Goal: Browse casually

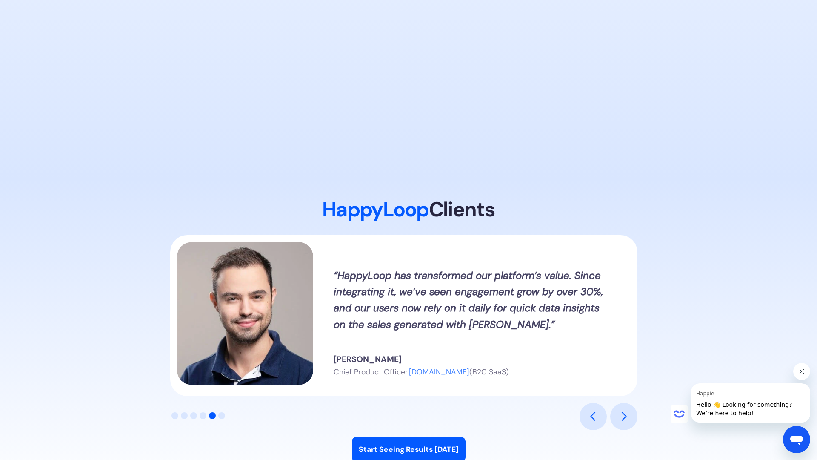
scroll to position [921, 0]
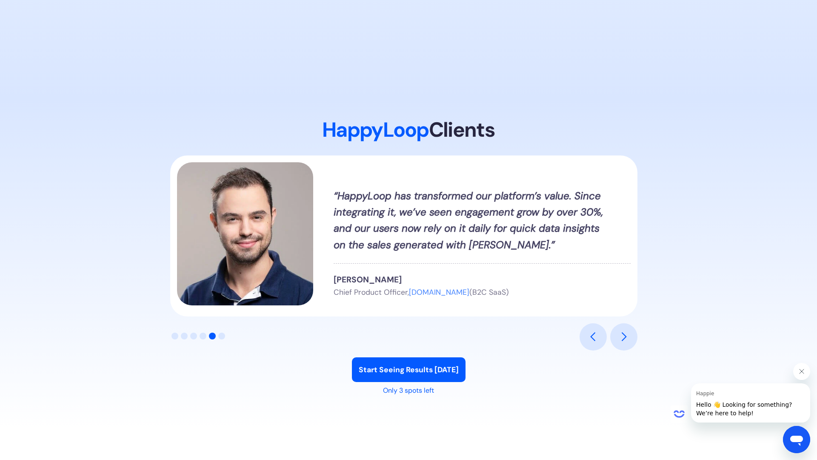
click at [572, 232] on strong "“HappyLoop has transformed our platform’s value. Since integrating it, we’ve se…" at bounding box center [469, 220] width 270 height 62
